Goal: Share content: Share content

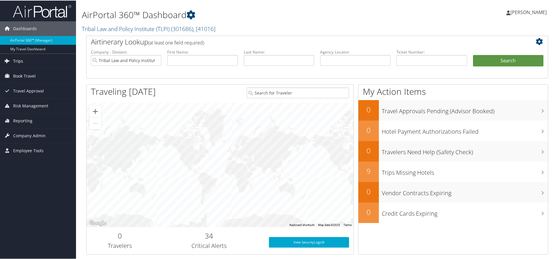
click at [23, 58] on link "Trips" at bounding box center [38, 60] width 76 height 15
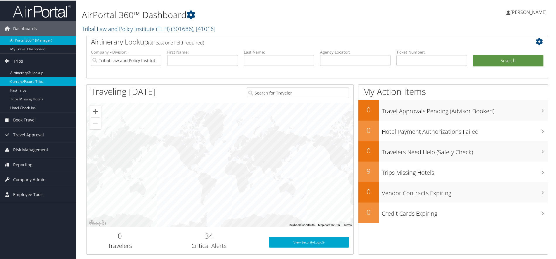
click at [31, 81] on link "Current/Future Trips" at bounding box center [38, 81] width 76 height 9
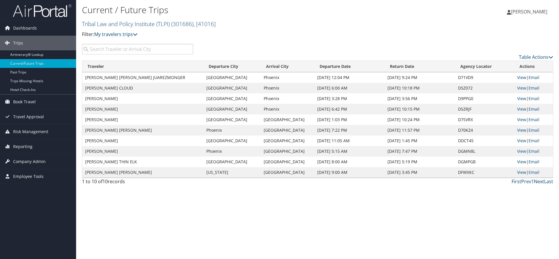
click at [538, 182] on link "Next" at bounding box center [539, 181] width 10 height 6
click at [520, 98] on link "View" at bounding box center [521, 99] width 9 height 6
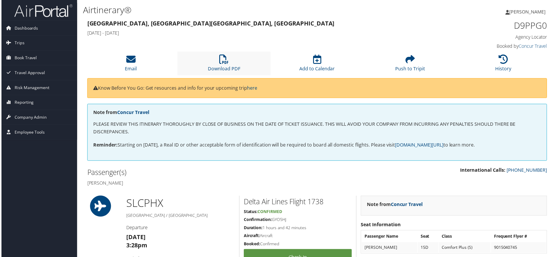
click at [237, 60] on li "Download PDF" at bounding box center [224, 64] width 94 height 24
click at [133, 66] on link "Email" at bounding box center [130, 65] width 12 height 14
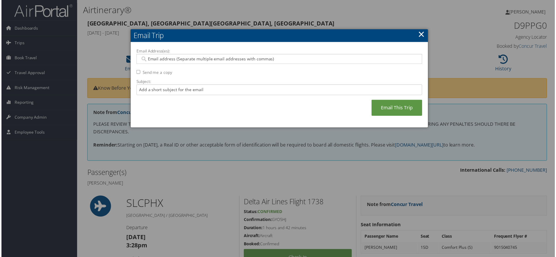
click at [201, 57] on input "Email Address(es):" at bounding box center [279, 59] width 279 height 6
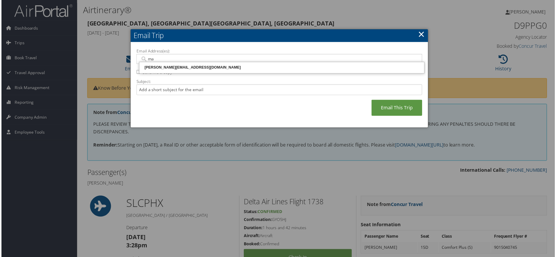
type input "mar"
click at [192, 65] on div "[PERSON_NAME][EMAIL_ADDRESS][DOMAIN_NAME]" at bounding box center [282, 68] width 285 height 6
type input "[PERSON_NAME][EMAIL_ADDRESS][DOMAIN_NAME]"
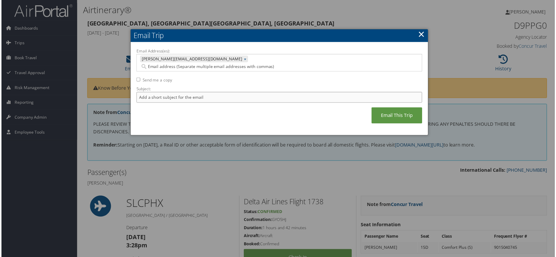
click at [189, 92] on input "Subject:" at bounding box center [279, 97] width 287 height 11
type input "Air travel: [PERSON_NAME] | NAICJA 2025 | OVW-STCJ"
click at [389, 110] on link "Email This Trip" at bounding box center [397, 116] width 51 height 16
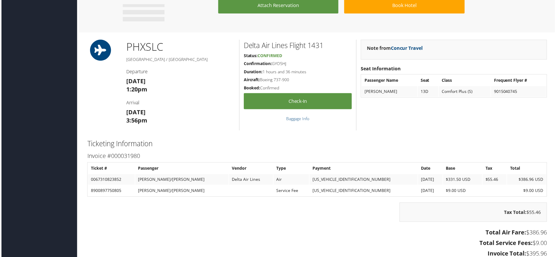
scroll to position [350, 0]
